Goal: Transaction & Acquisition: Register for event/course

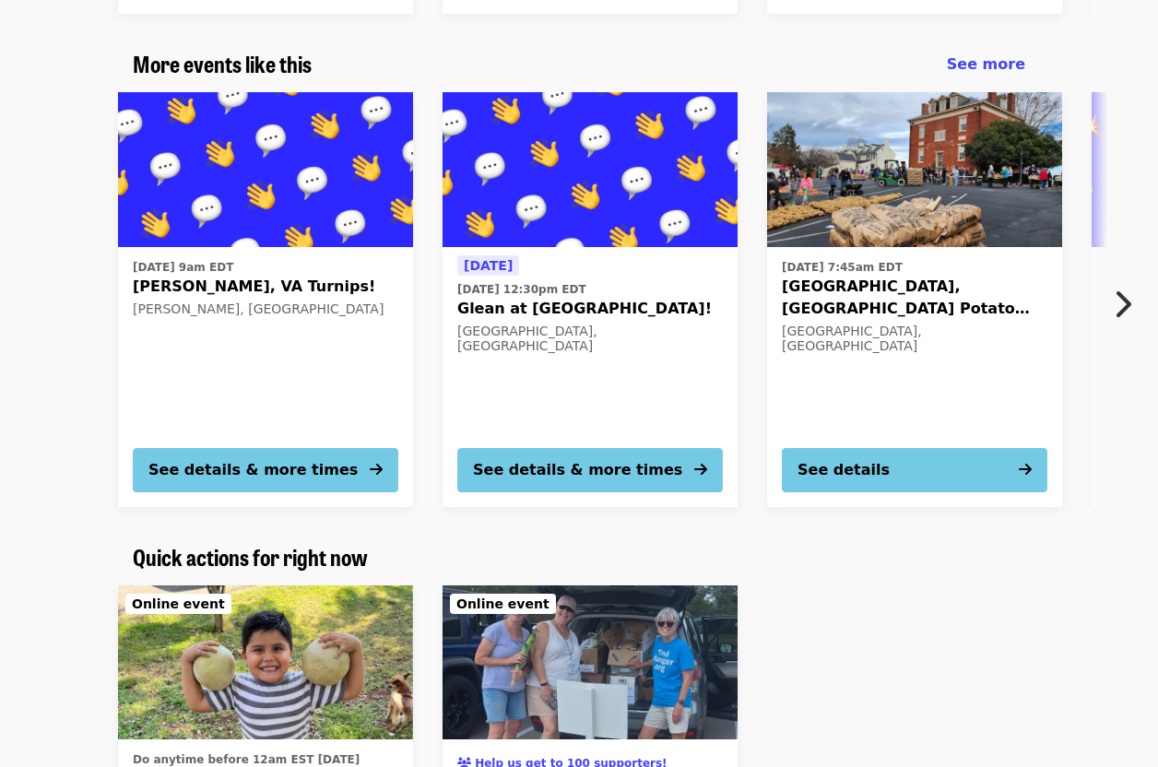
scroll to position [738, 0]
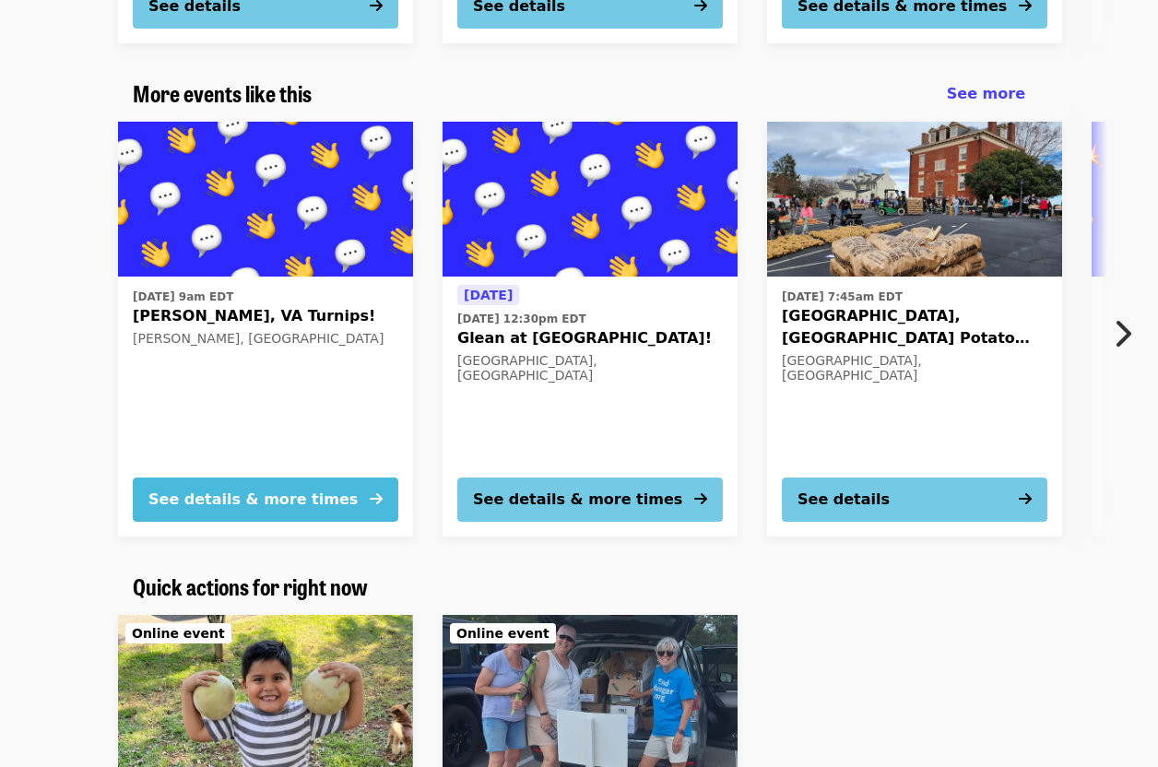
click at [334, 498] on button "See details & more times" at bounding box center [266, 500] width 266 height 44
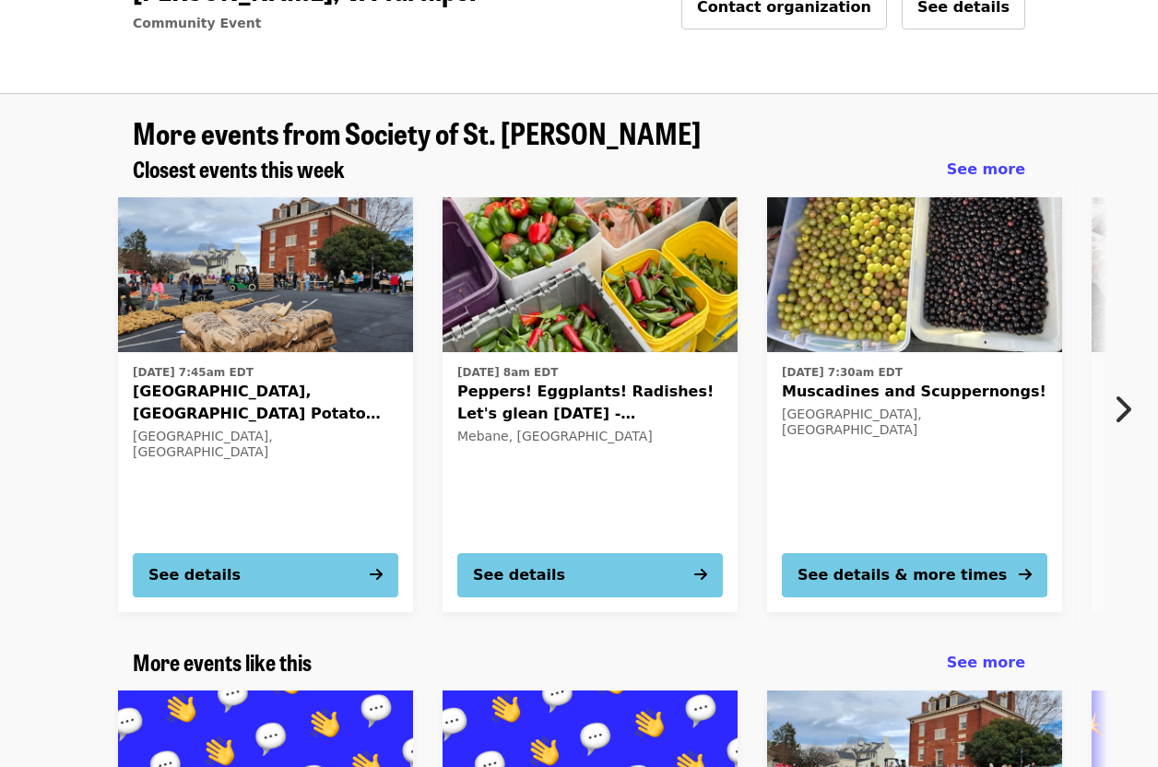
scroll to position [184, 0]
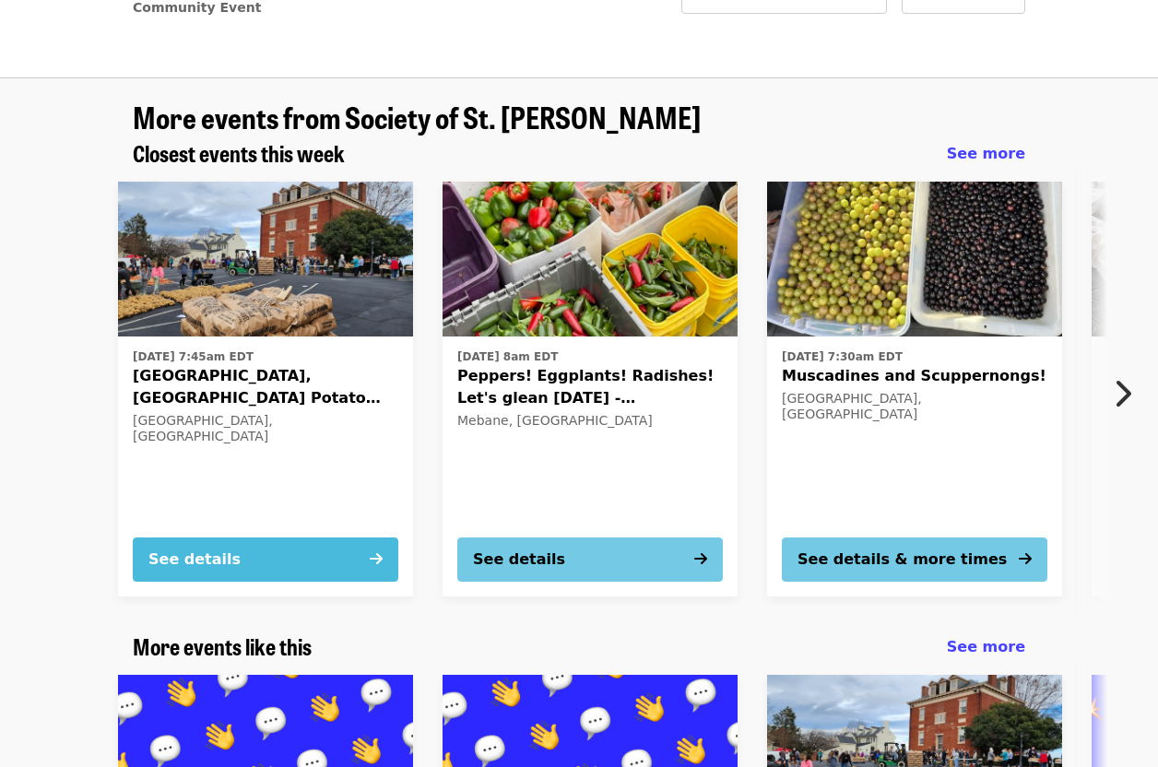
click at [321, 571] on button "See details" at bounding box center [266, 560] width 266 height 44
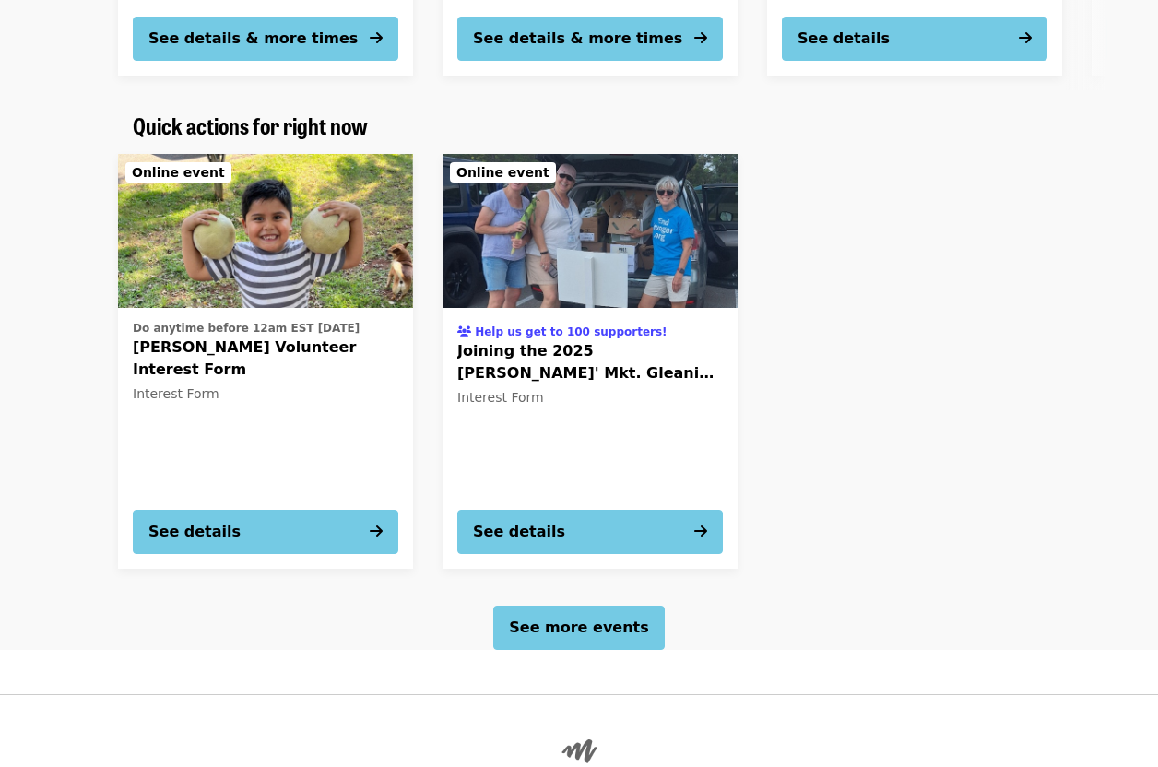
scroll to position [1291, 0]
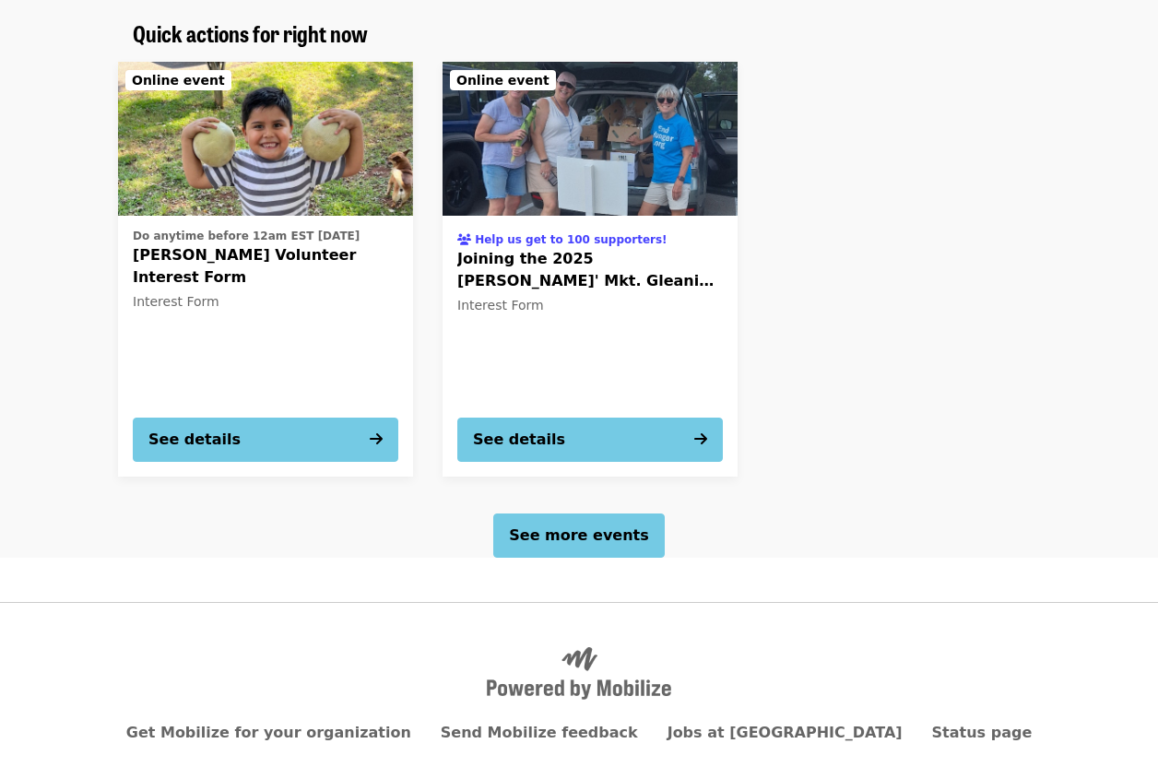
click at [547, 254] on span "Joining the 2025 [PERSON_NAME]' Mkt. Gleaning Team" at bounding box center [590, 270] width 266 height 44
